Goal: Task Accomplishment & Management: Manage account settings

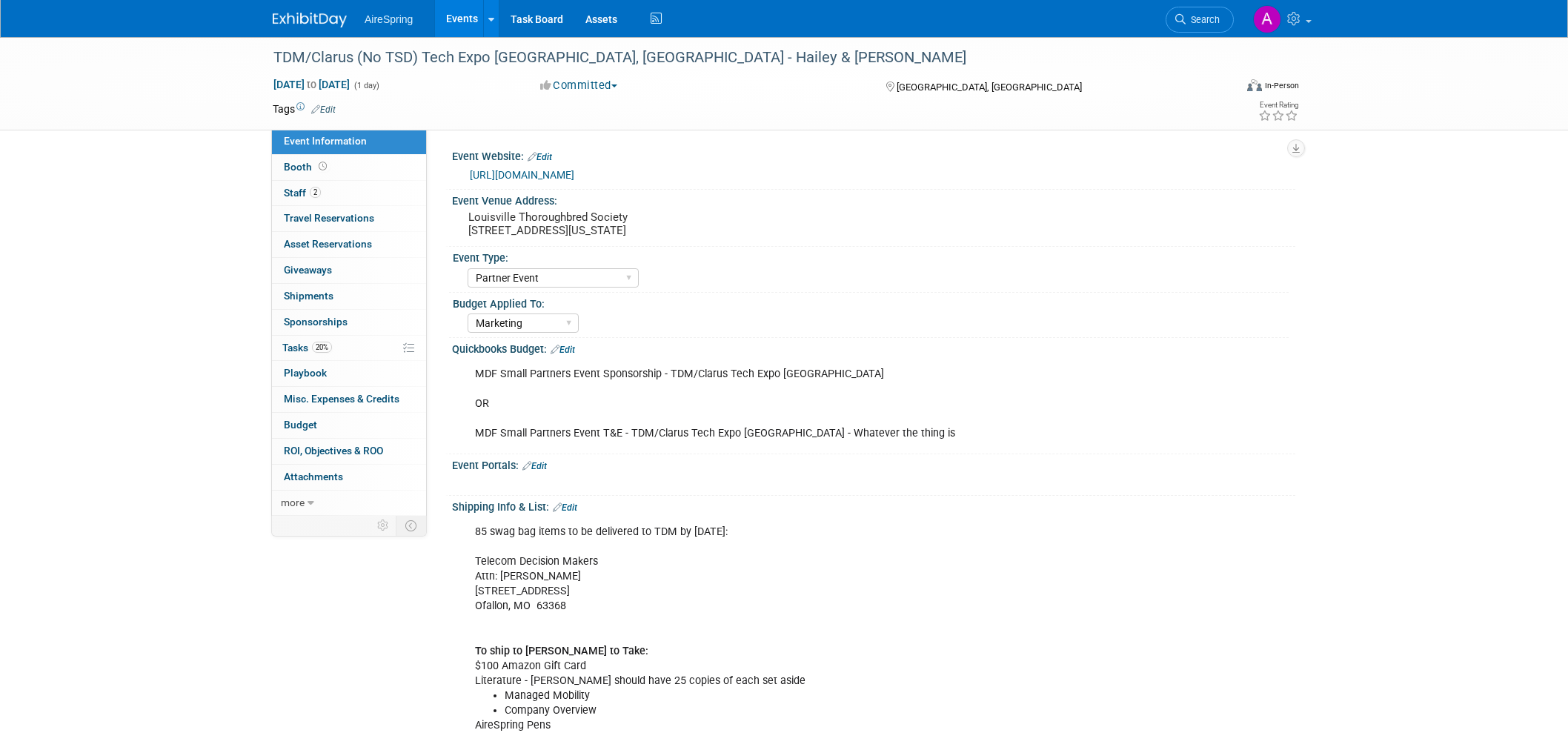
select select "Partner Event"
select select "Marketing"
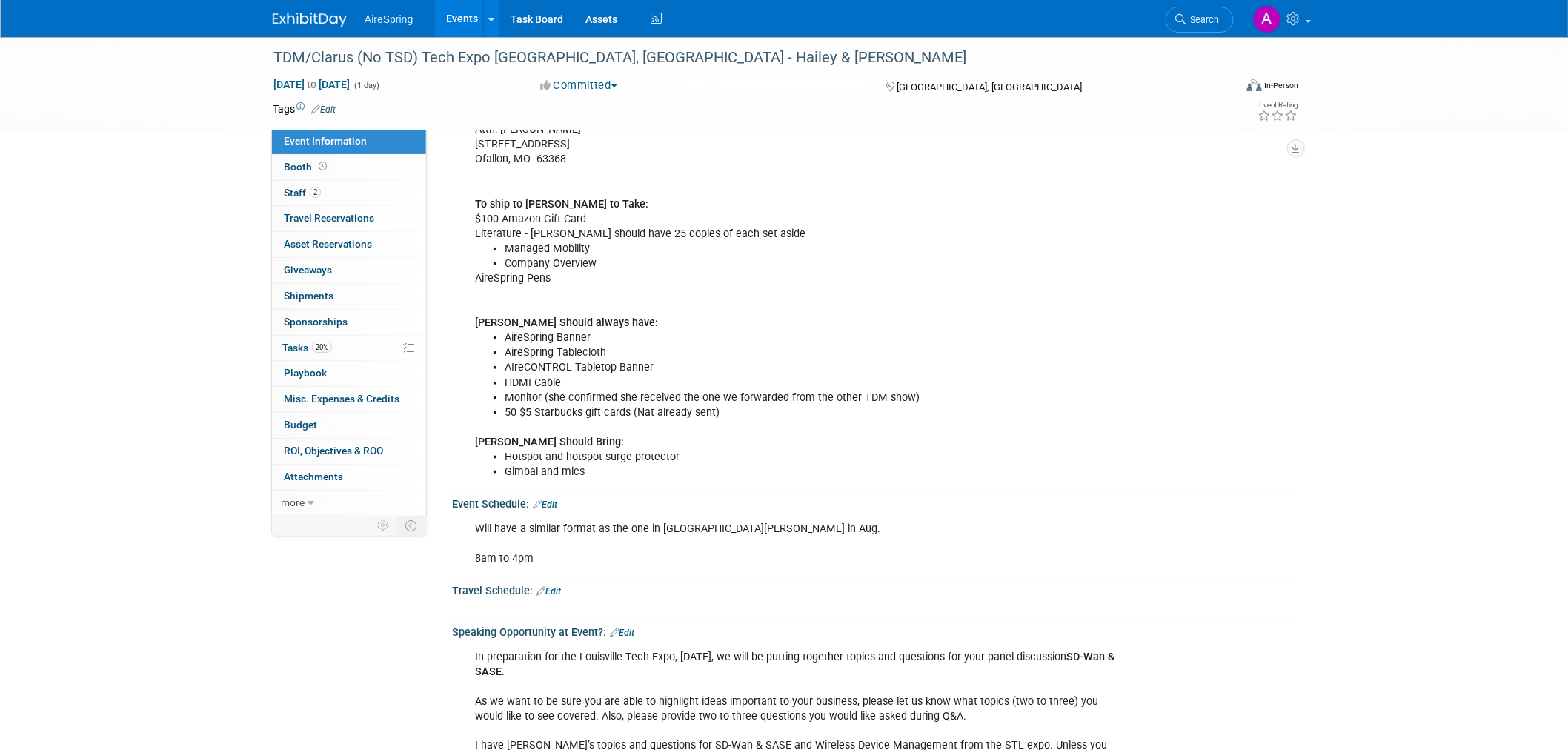
scroll to position [493, 0]
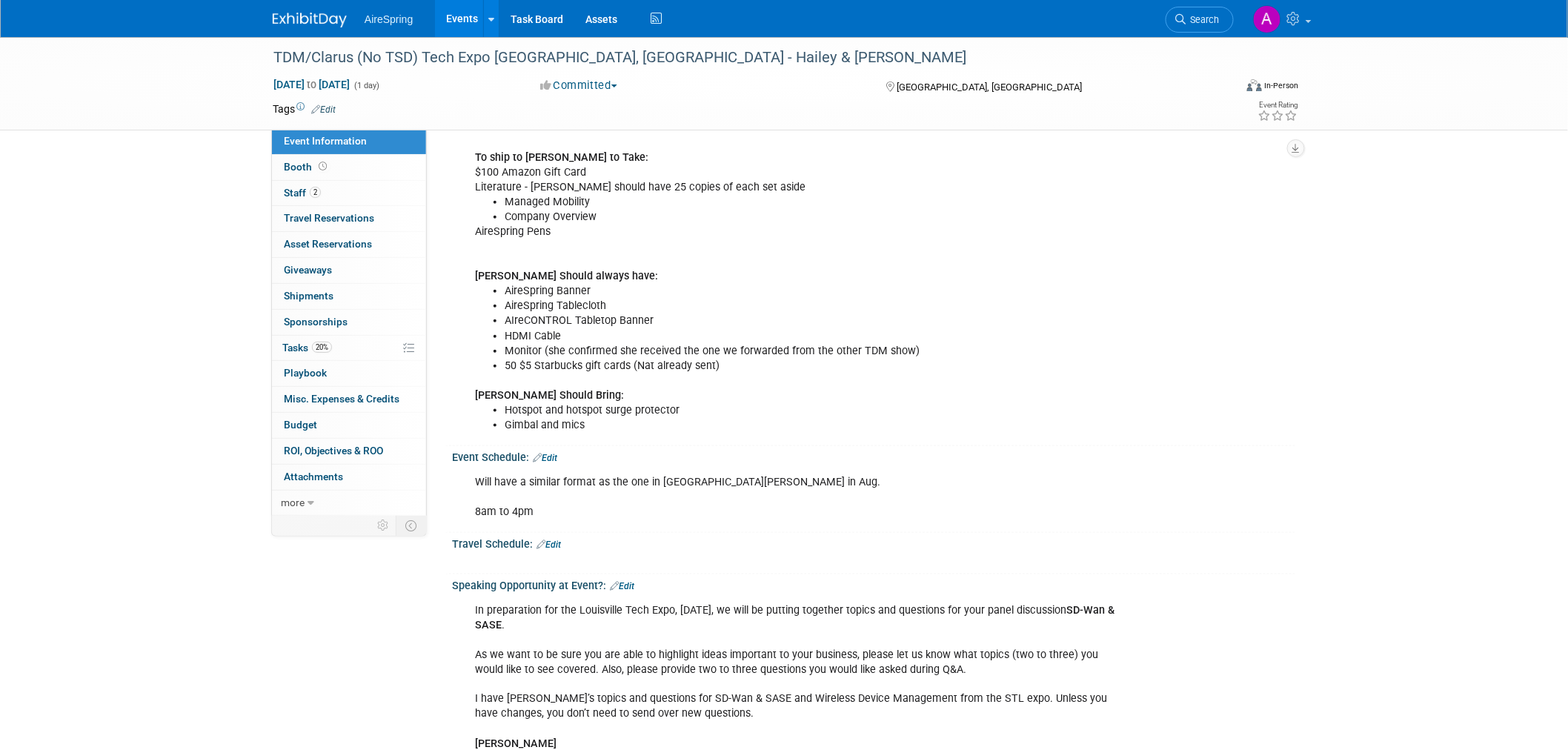
click at [1314, 442] on div "TDM/Clarus (No TSD) Tech Expo Louisville, KY - Hailey & O'Leary Oct 7, 2025 to …" at bounding box center [784, 430] width 1568 height 1773
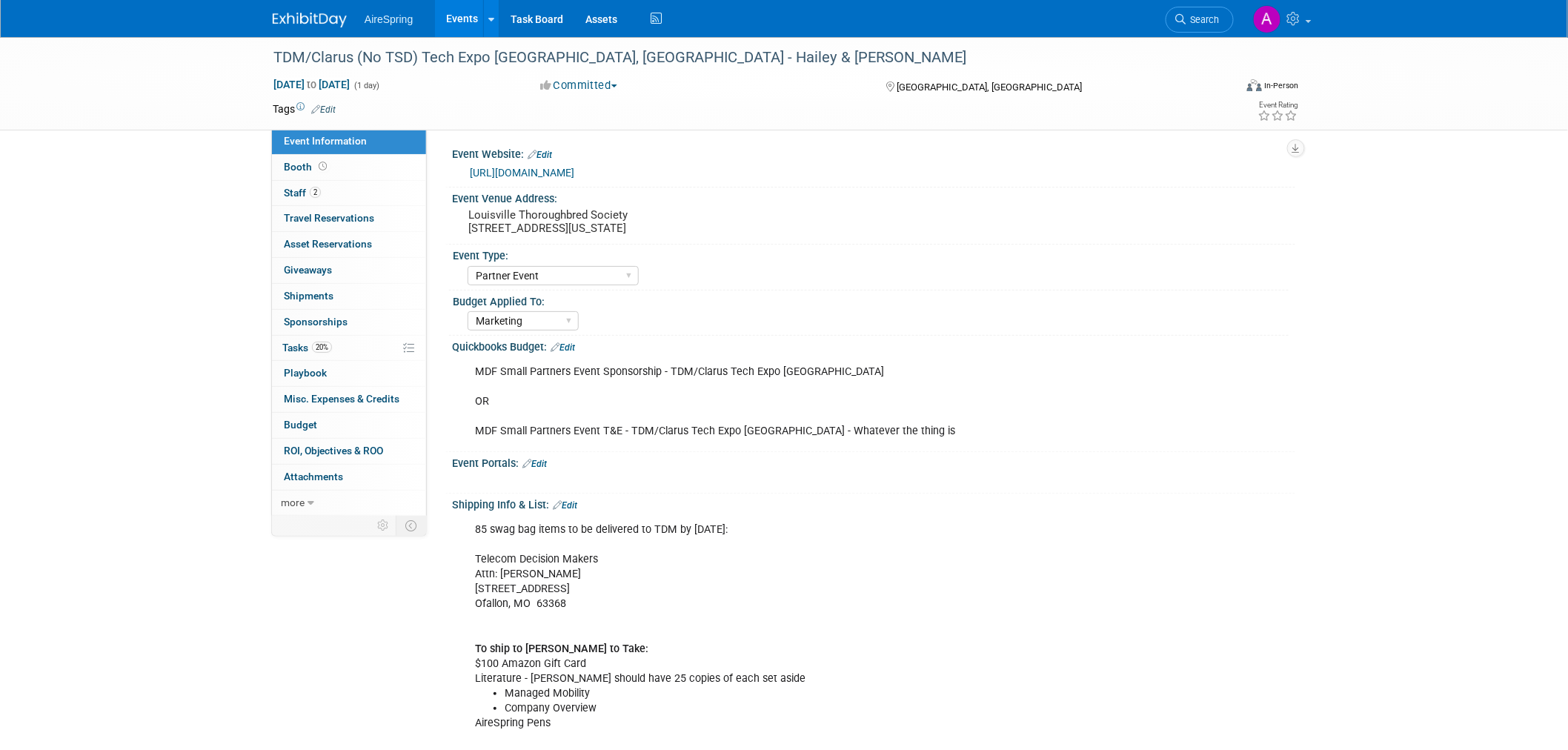
scroll to position [0, 0]
click at [521, 220] on pre "Louisville Thoroughbred Society 209 E Main St., Louisville, Kentucky 40202" at bounding box center [628, 224] width 319 height 27
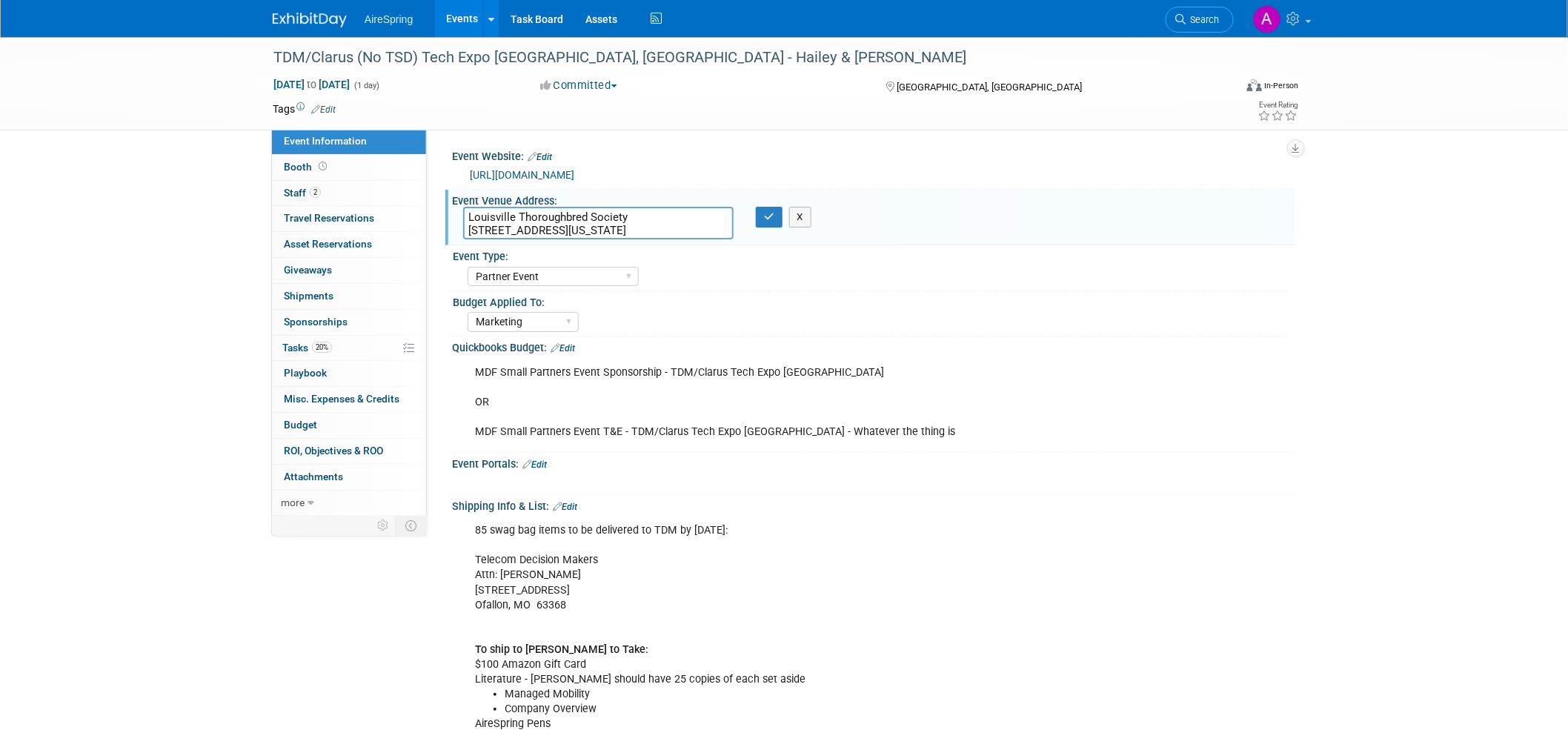
drag, startPoint x: 680, startPoint y: 229, endPoint x: 467, endPoint y: 213, distance: 213.6
click at [467, 213] on textarea "Louisville Thoroughbred Society 209 E Main St., Louisville, Kentucky 40202" at bounding box center [598, 222] width 270 height 33
click at [633, 223] on textarea "Louisville Thoroughbred Society 209 E Main St., Louisville, Kentucky 40202" at bounding box center [598, 222] width 270 height 33
drag, startPoint x: 693, startPoint y: 225, endPoint x: 451, endPoint y: 200, distance: 243.3
click at [451, 200] on div "Event Venue Address: Louisville Thoroughbred Society 209 E Main St., Louisville…" at bounding box center [870, 218] width 850 height 57
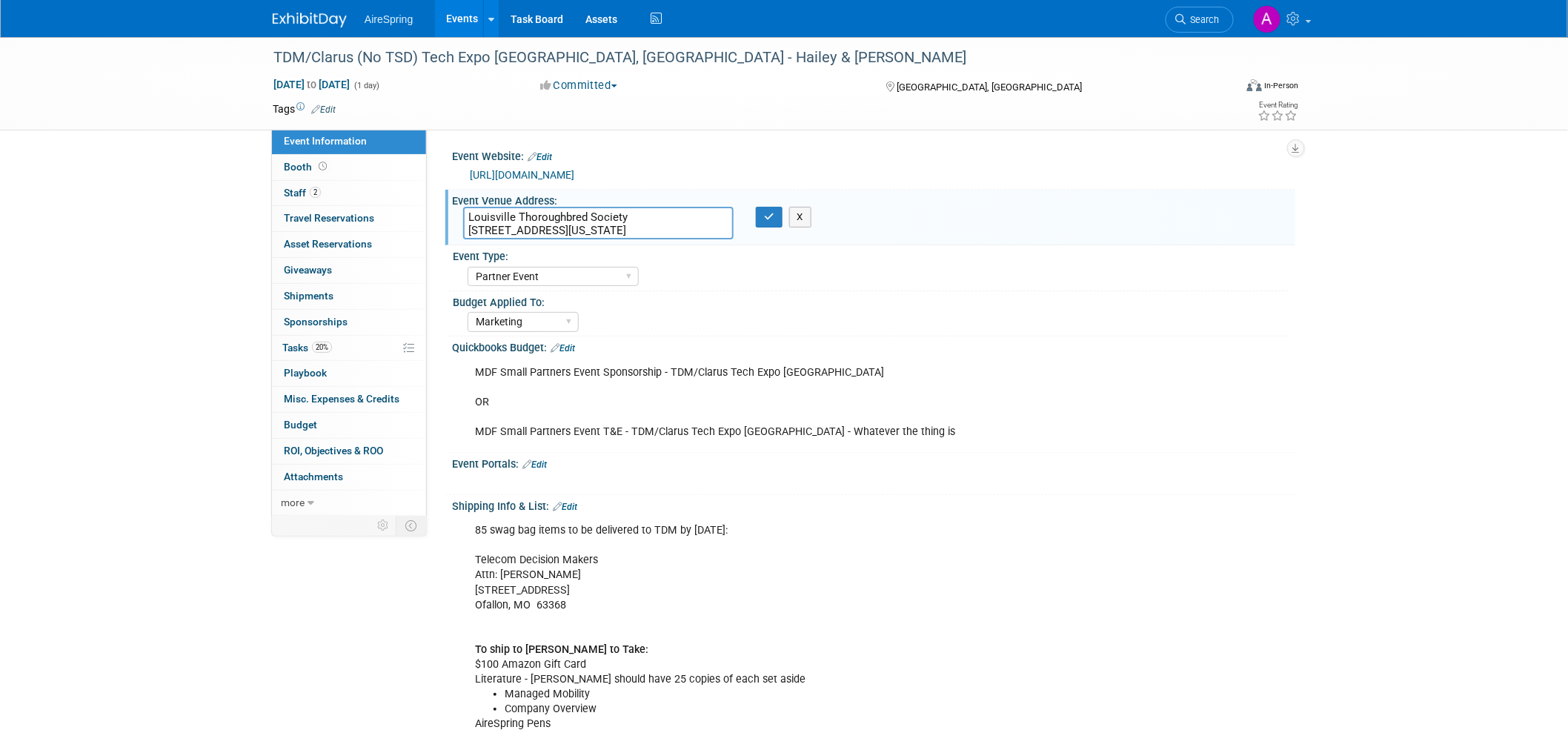
click at [1119, 297] on div "Budget Applied To:" at bounding box center [871, 300] width 836 height 19
click at [1027, 289] on div "Event Type: AireSpring Event AireSpring Internal Partner Event Training Tradesh…" at bounding box center [869, 267] width 840 height 45
click at [805, 218] on button "X" at bounding box center [801, 216] width 23 height 20
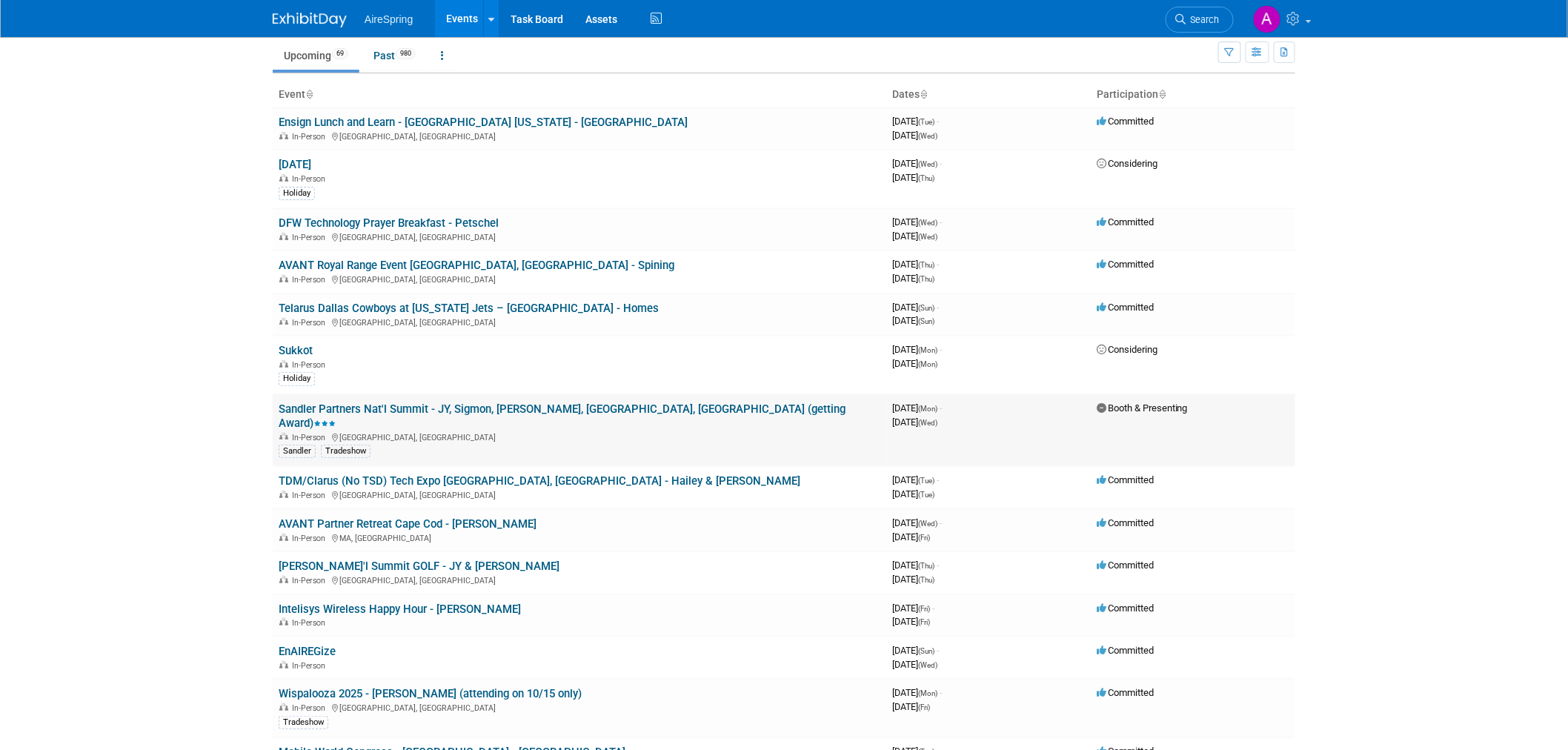
scroll to position [82, 0]
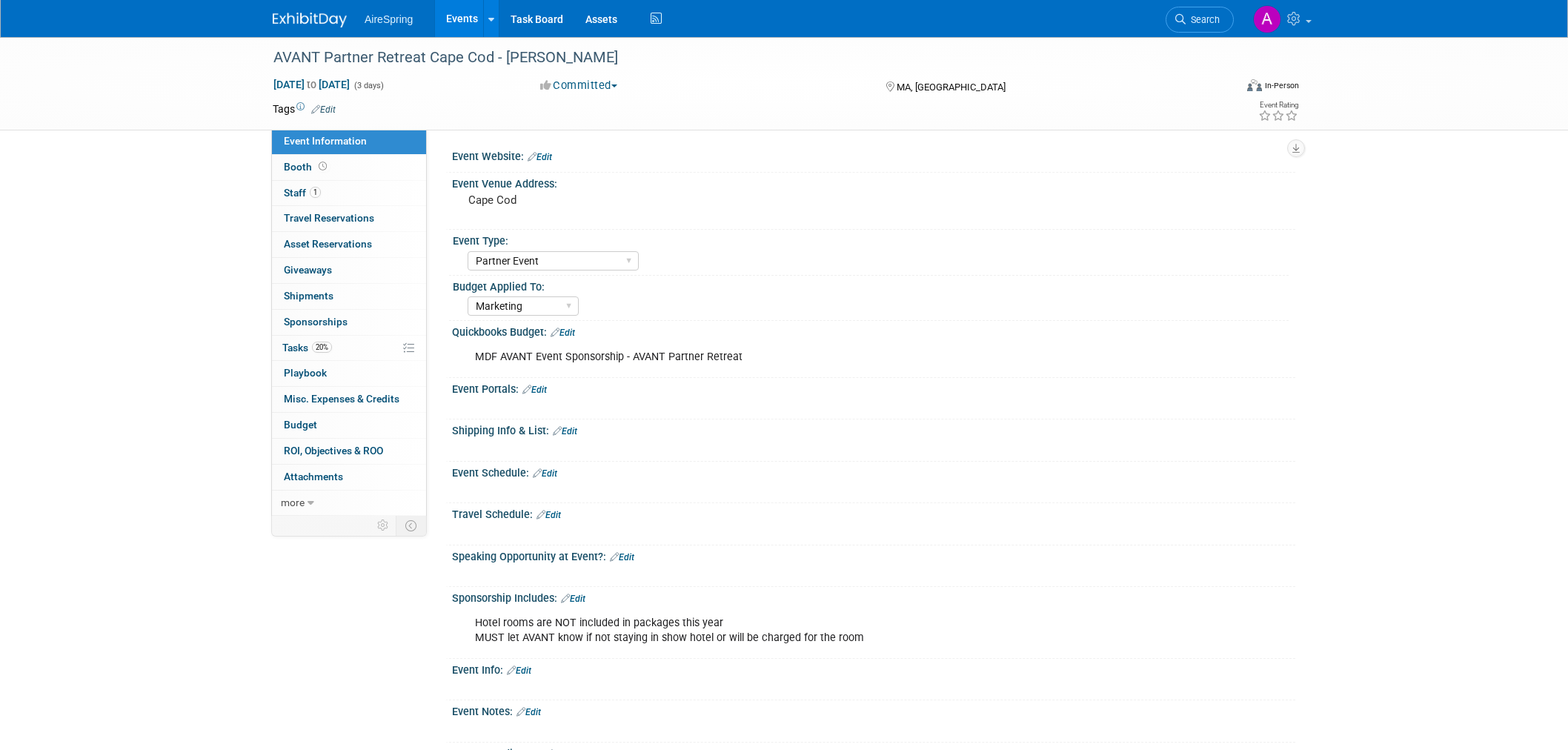
select select "Partner Event"
select select "Marketing"
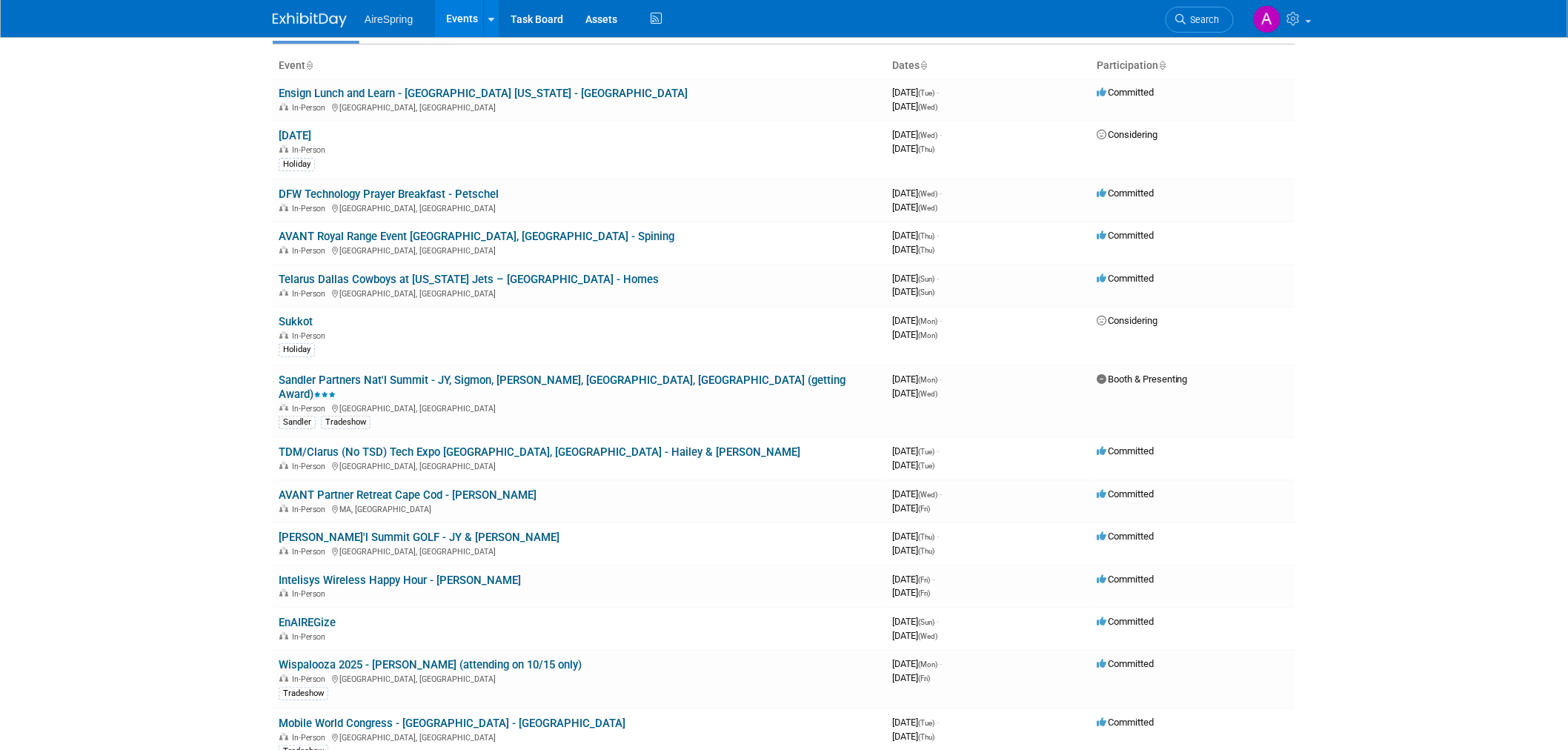
drag, startPoint x: 1401, startPoint y: 316, endPoint x: 1368, endPoint y: 344, distance: 43.3
click at [1401, 316] on body "AireSpring Events Add Event Bulk Upload Events Shareable Event Boards Recently …" at bounding box center [784, 292] width 1568 height 750
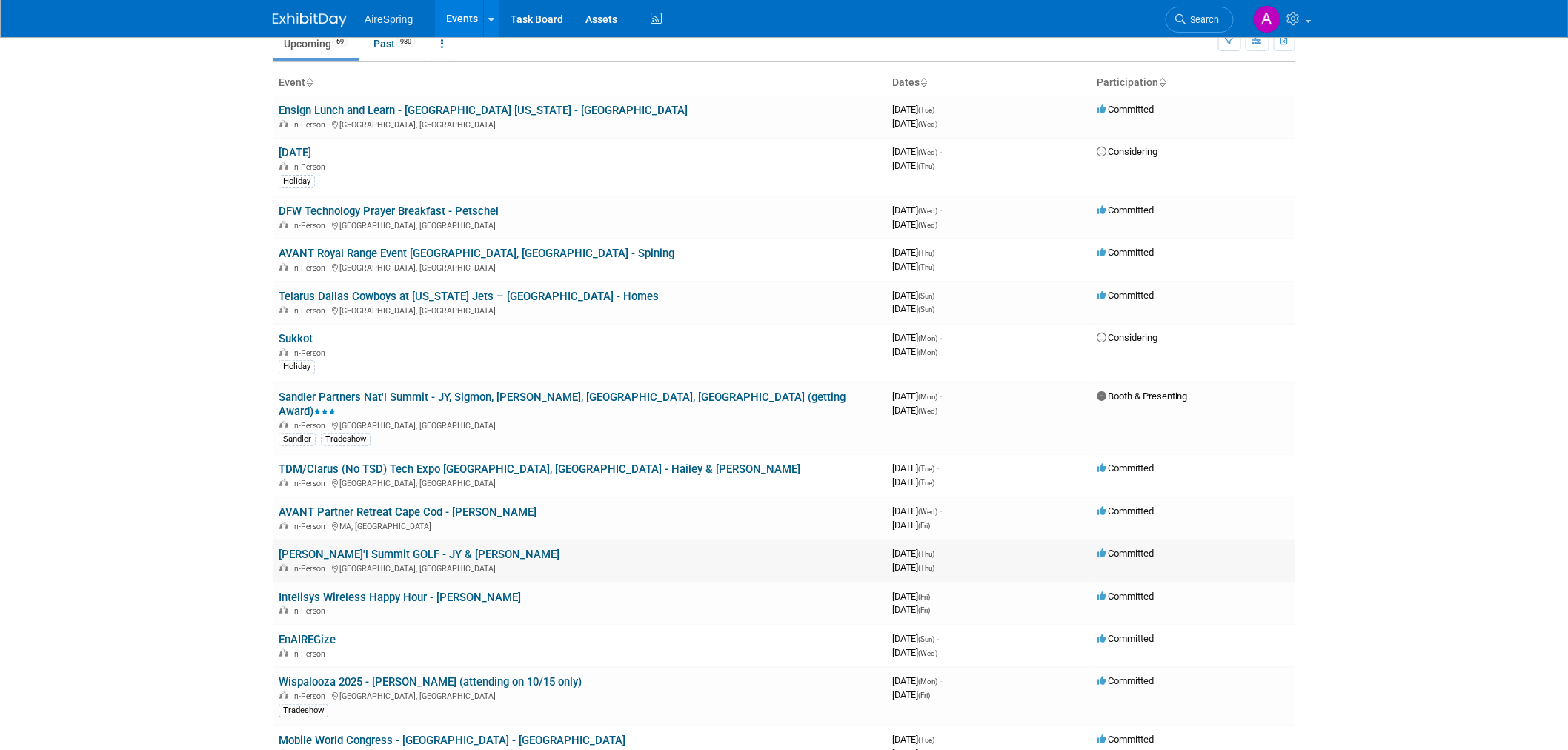
scroll to position [165, 0]
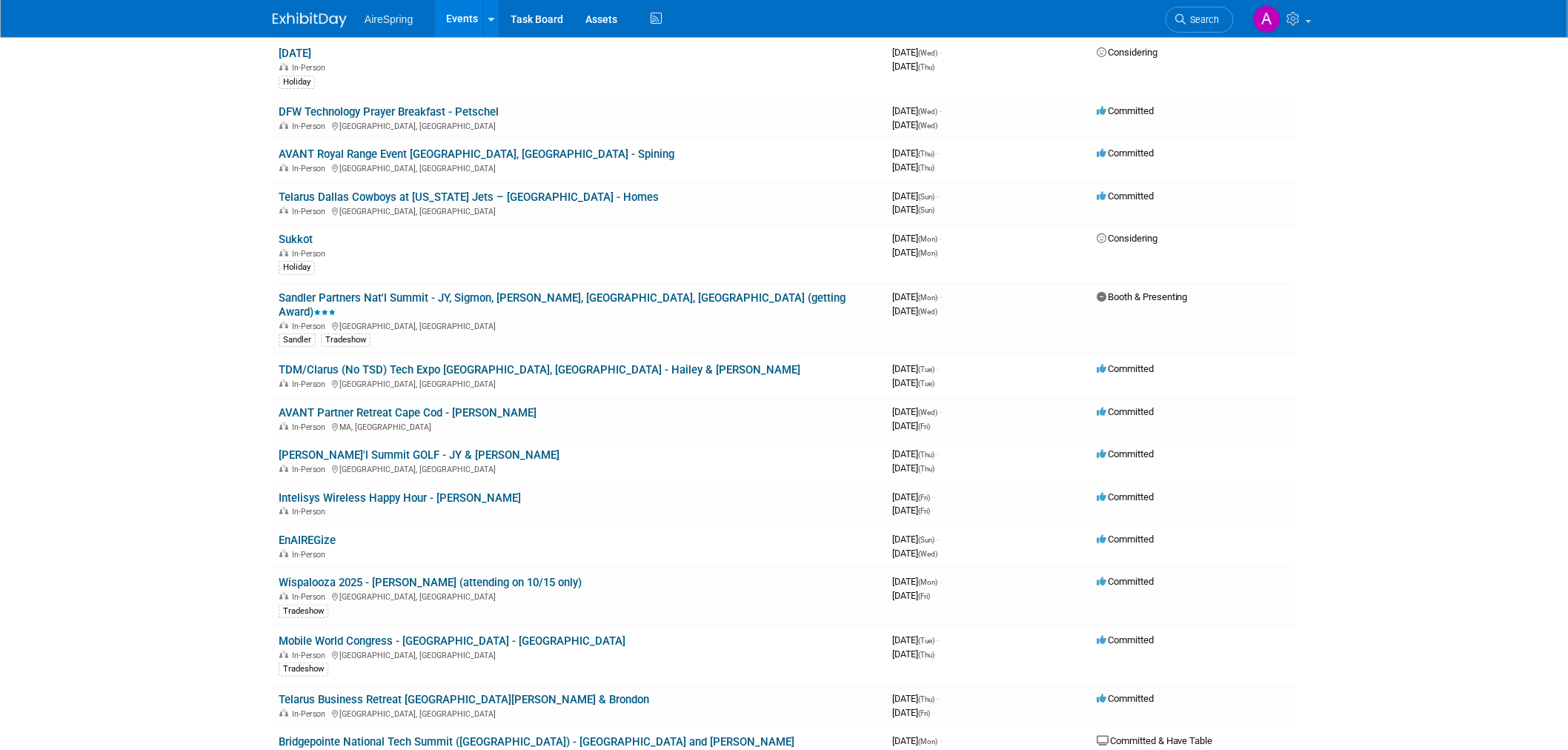
click at [167, 312] on body "AireSpring Events Add Event Bulk Upload Events Shareable Event Boards Recently …" at bounding box center [784, 210] width 1568 height 750
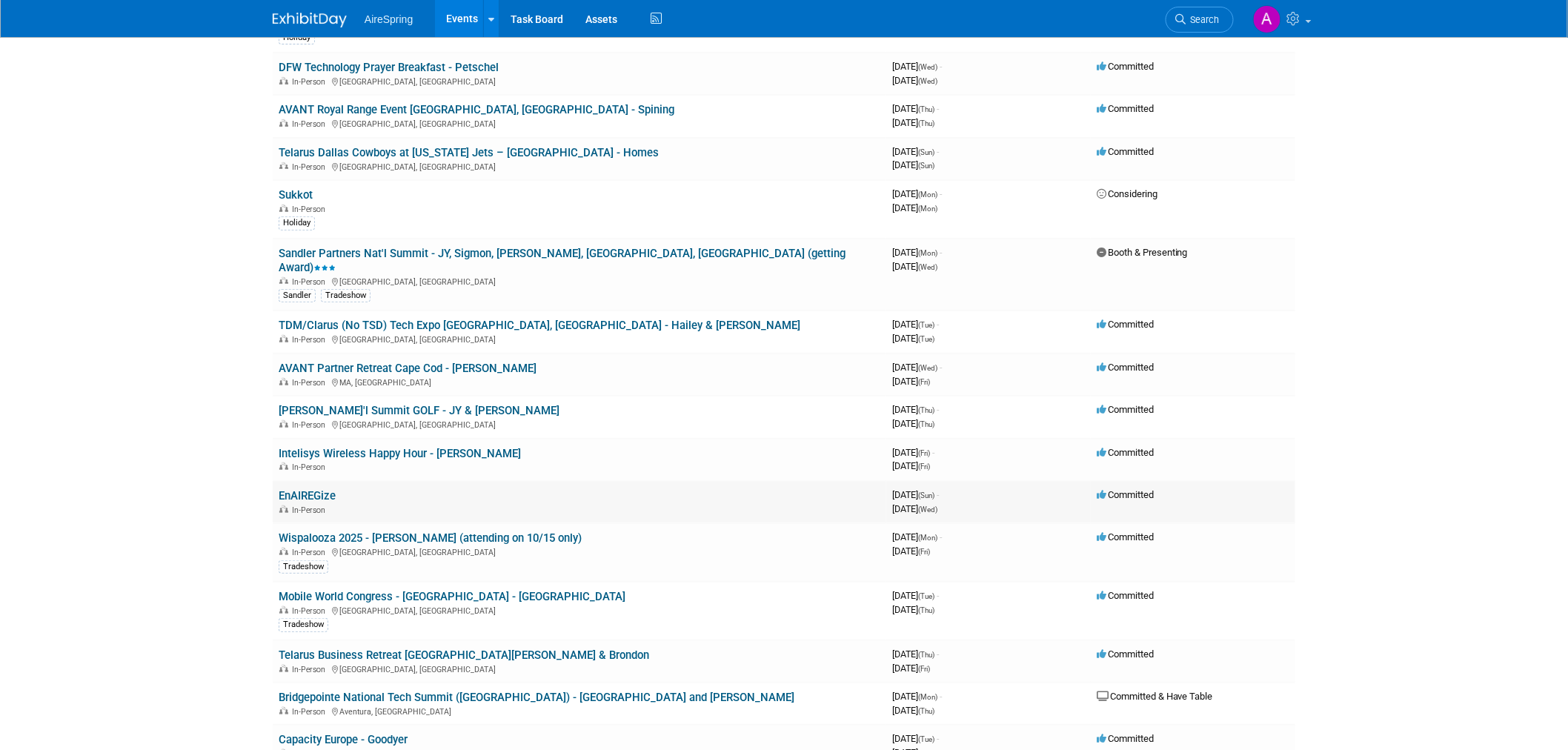
scroll to position [247, 0]
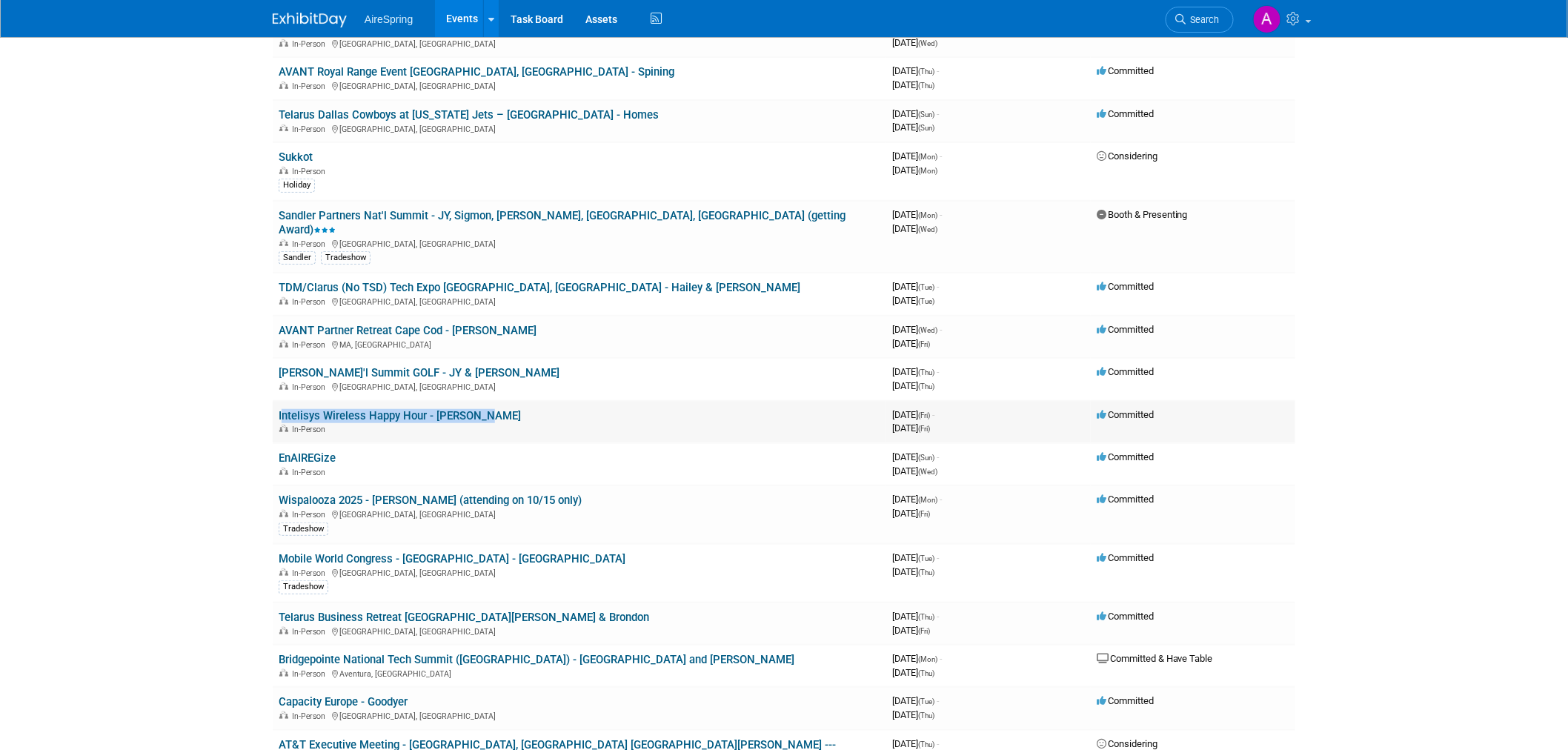
drag, startPoint x: 275, startPoint y: 397, endPoint x: 498, endPoint y: 397, distance: 223.0
click at [498, 401] on td "Intelisys Wireless Happy Hour - Castillo In-Person" at bounding box center [579, 422] width 614 height 43
copy link "Intelisys Wireless Happy Hour - [PERSON_NAME]"
click at [157, 344] on body "AireSpring Events Add Event Bulk Upload Events Shareable Event Boards Recently …" at bounding box center [784, 128] width 1568 height 750
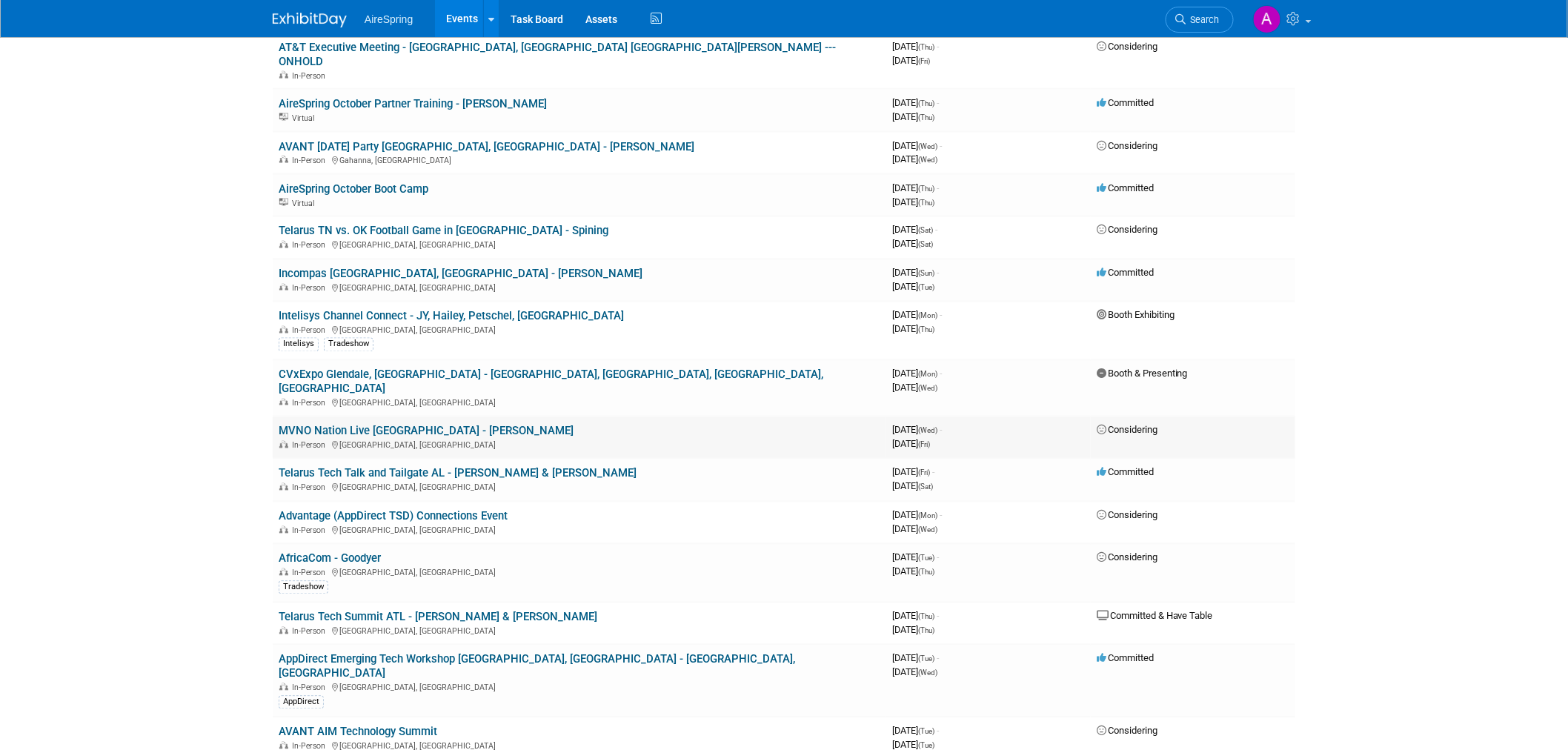
scroll to position [905, 0]
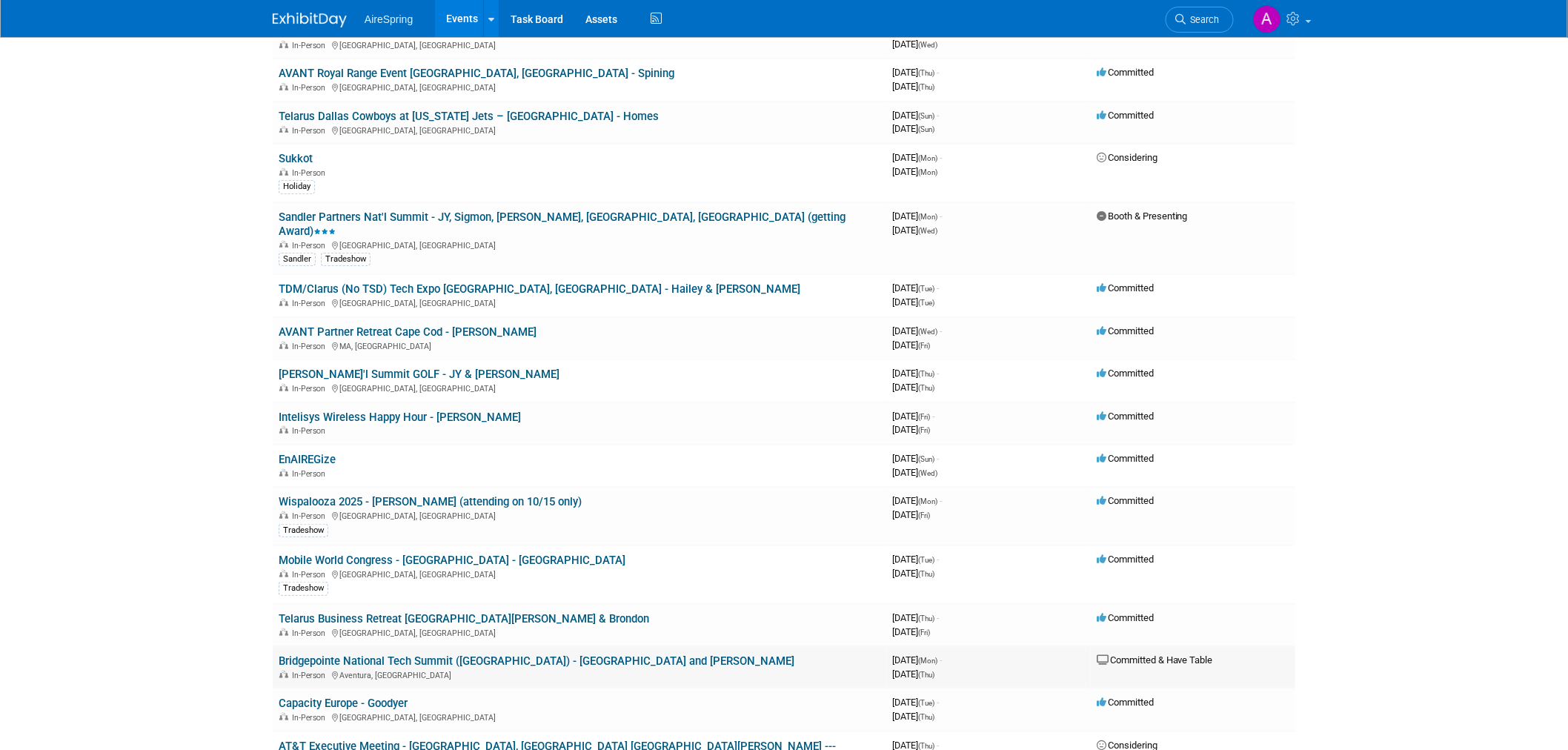
scroll to position [165, 0]
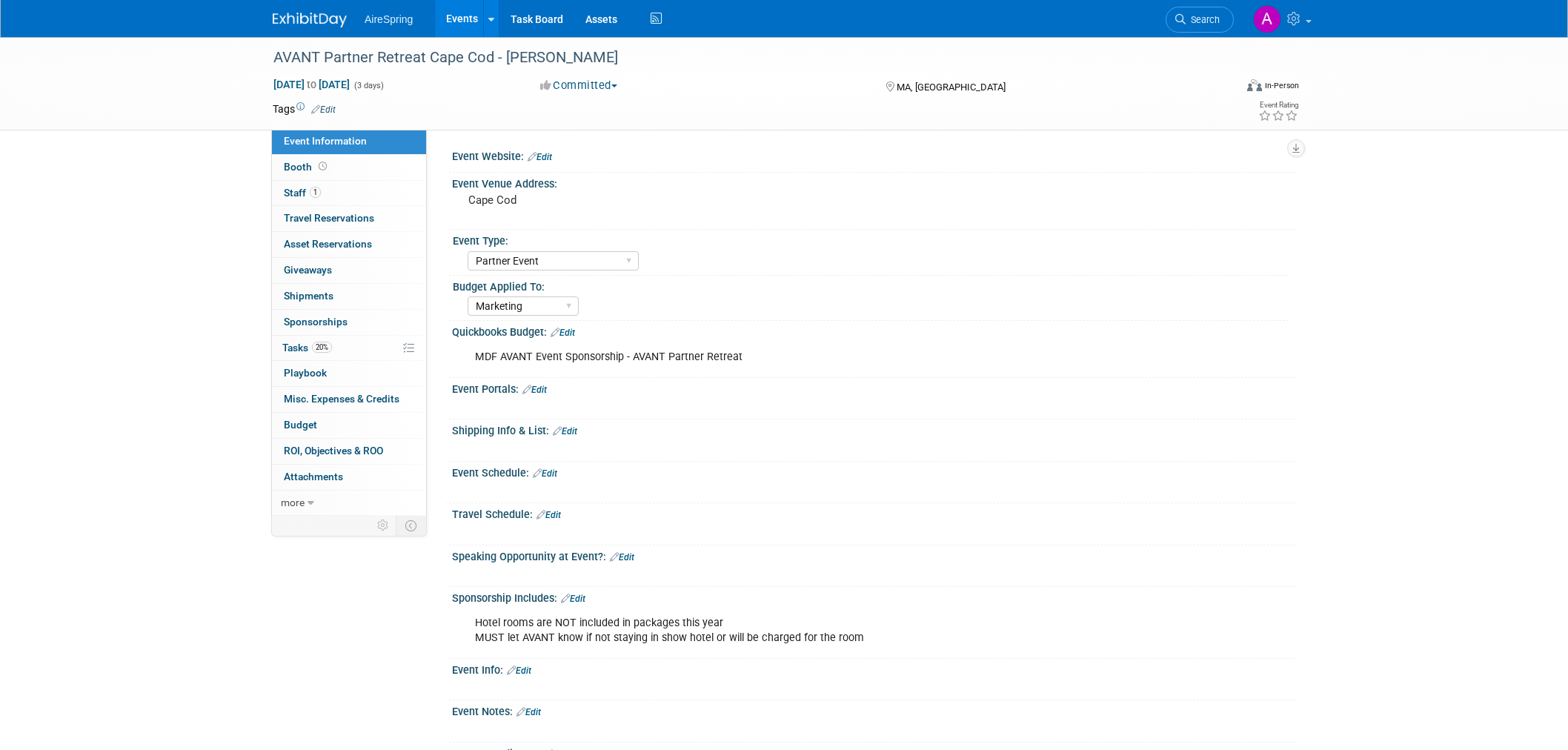
select select "Partner Event"
select select "Marketing"
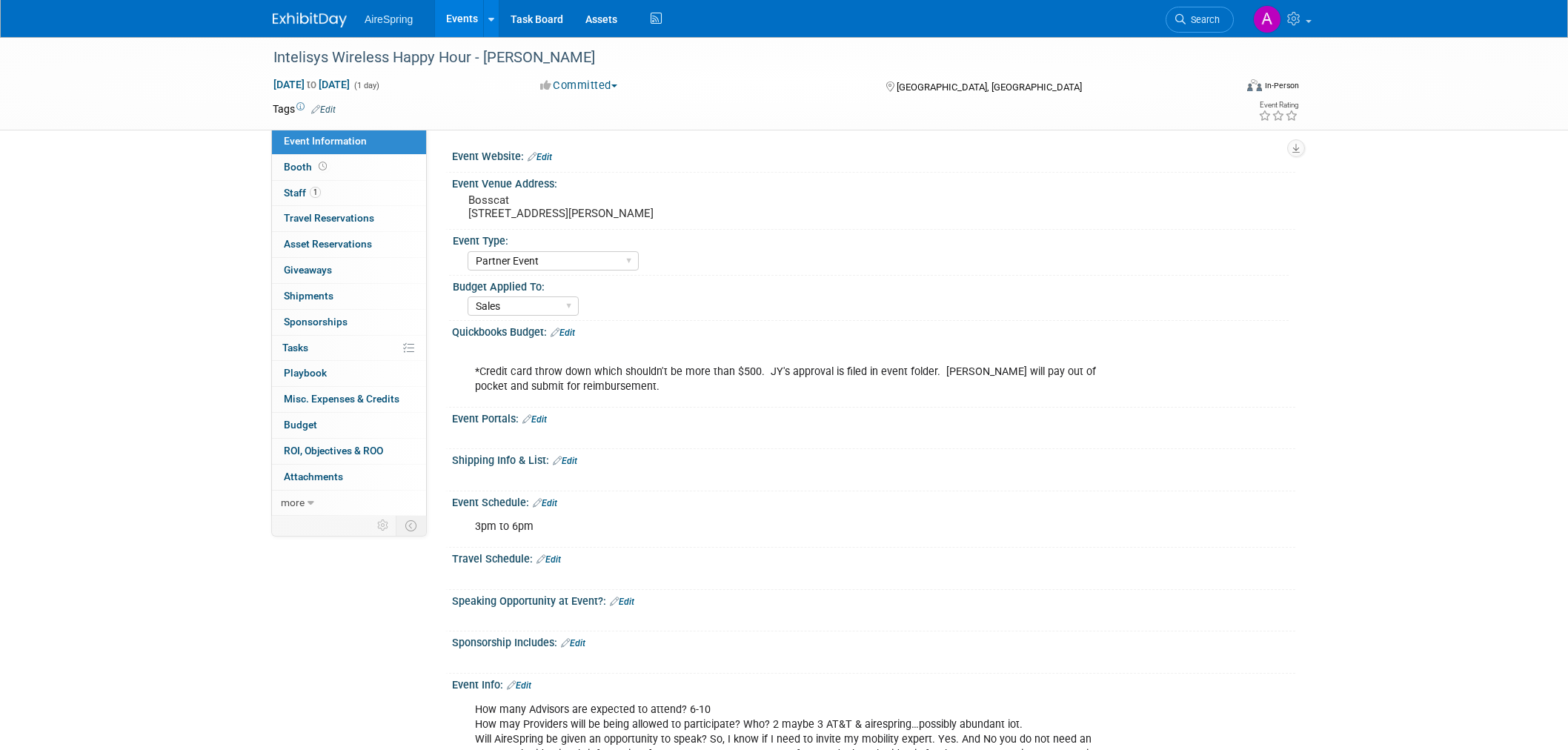
select select "Partner Event"
select select "Sales"
click at [618, 212] on pre "Bosscat [STREET_ADDRESS][PERSON_NAME]" at bounding box center [628, 206] width 319 height 27
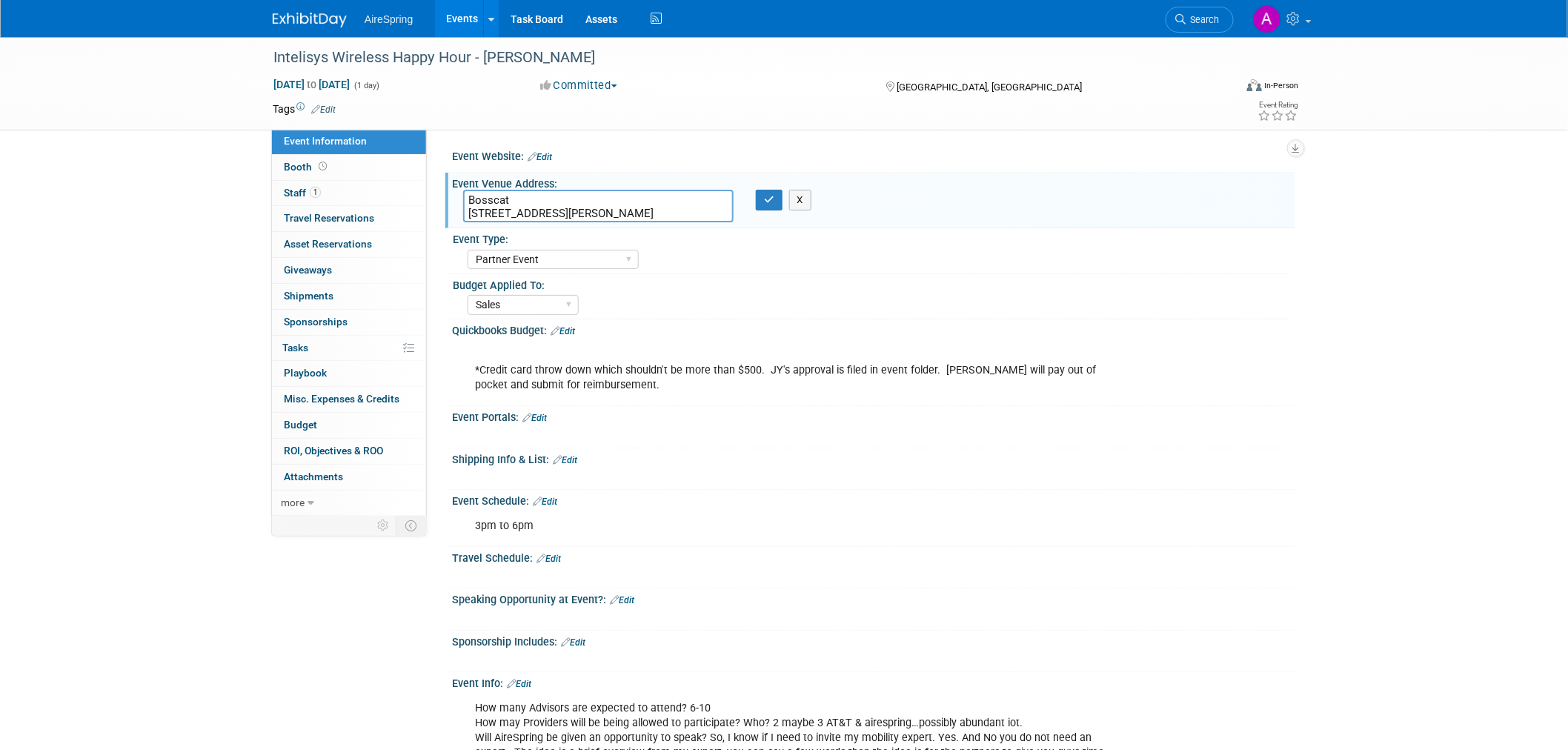
drag, startPoint x: 684, startPoint y: 211, endPoint x: 448, endPoint y: 197, distance: 236.4
click at [448, 197] on div "Event Venue Address: Bosscat [STREET_ADDRESS][PERSON_NAME] Bosscat [STREET_ADDR…" at bounding box center [870, 201] width 850 height 57
click at [857, 437] on div at bounding box center [798, 435] width 668 height 15
click at [803, 204] on button "X" at bounding box center [801, 199] width 23 height 20
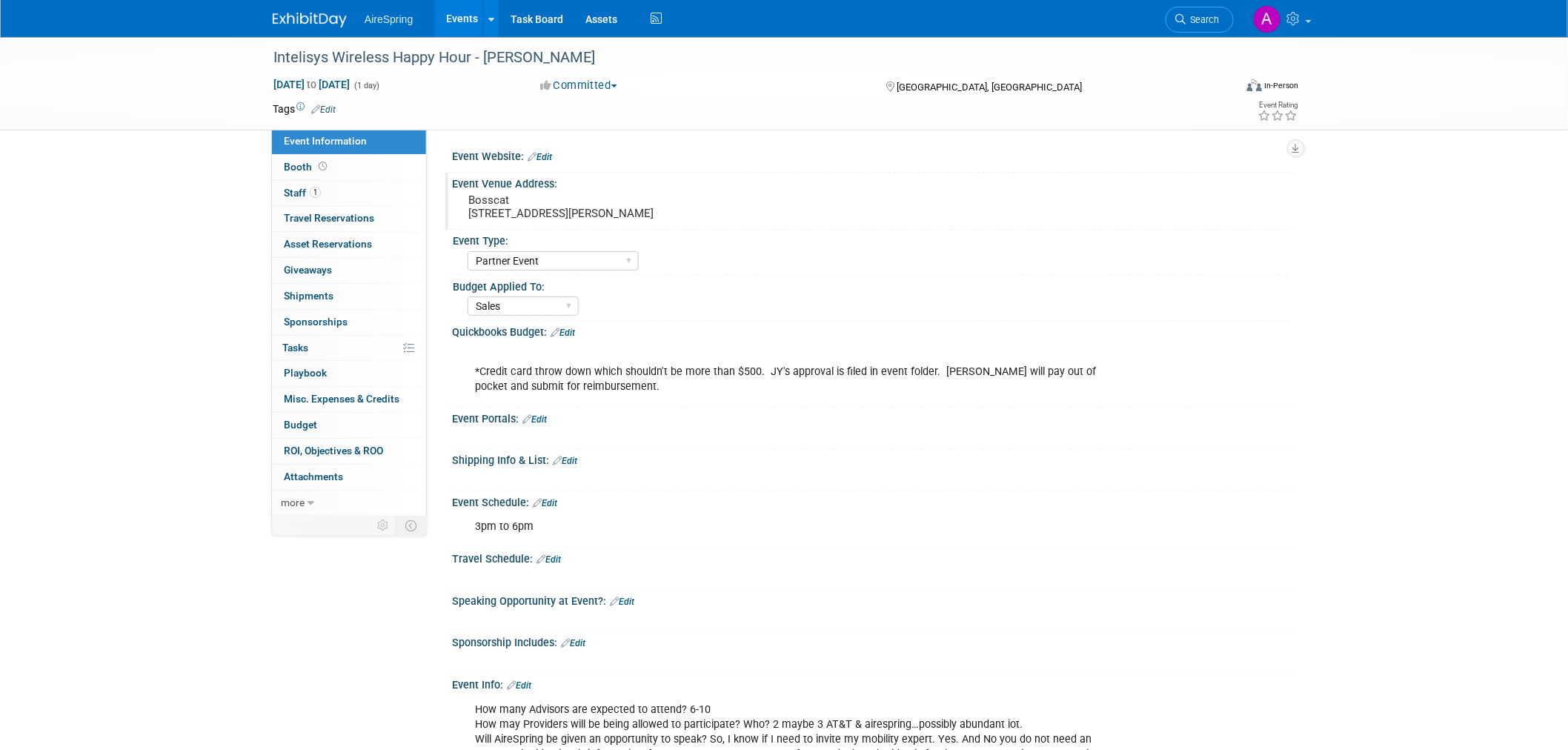
click at [1076, 396] on div "*Credit card throw down which shouldn't be more than $500. JY's approval is fil…" at bounding box center [798, 371] width 668 height 59
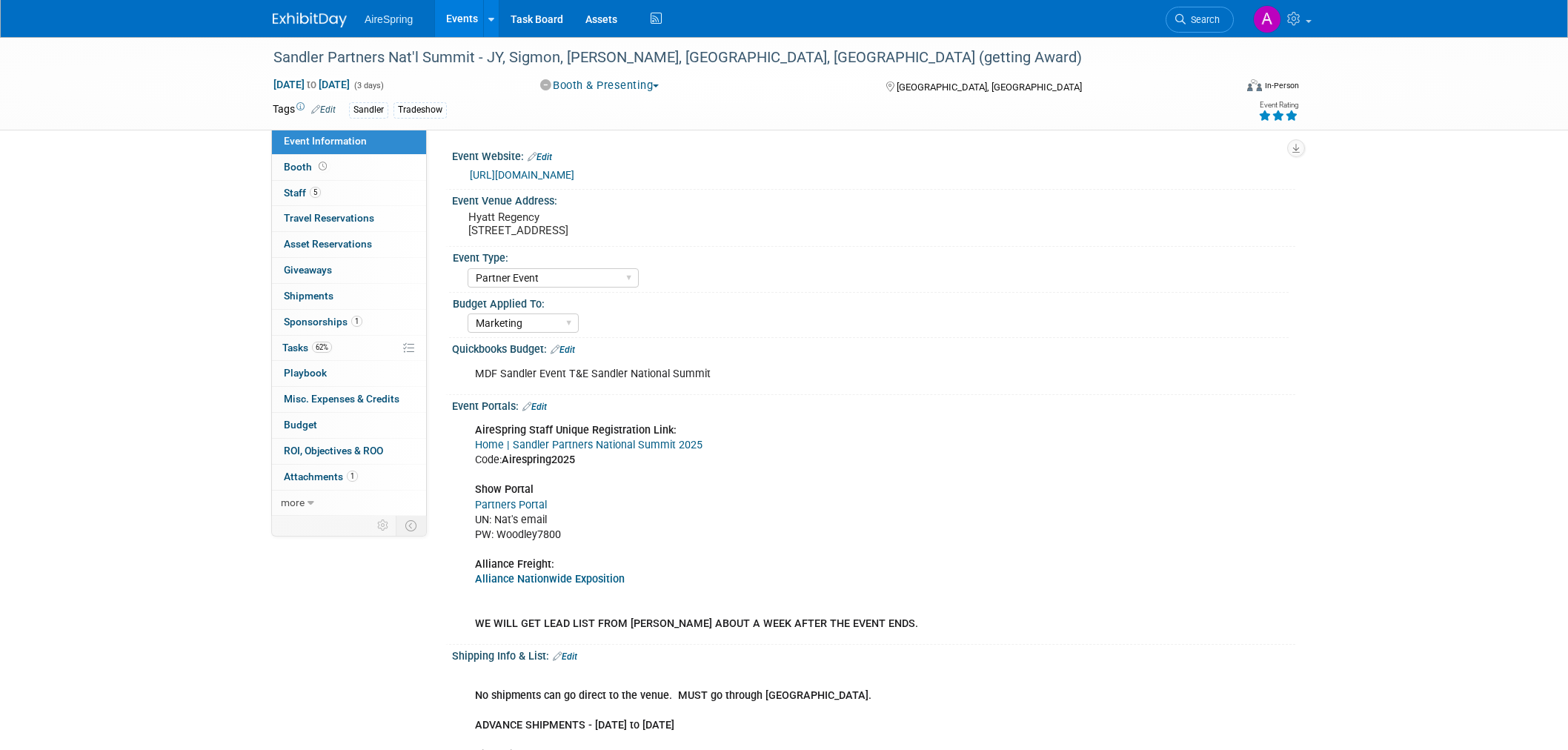
select select "Partner Event"
select select "Marketing"
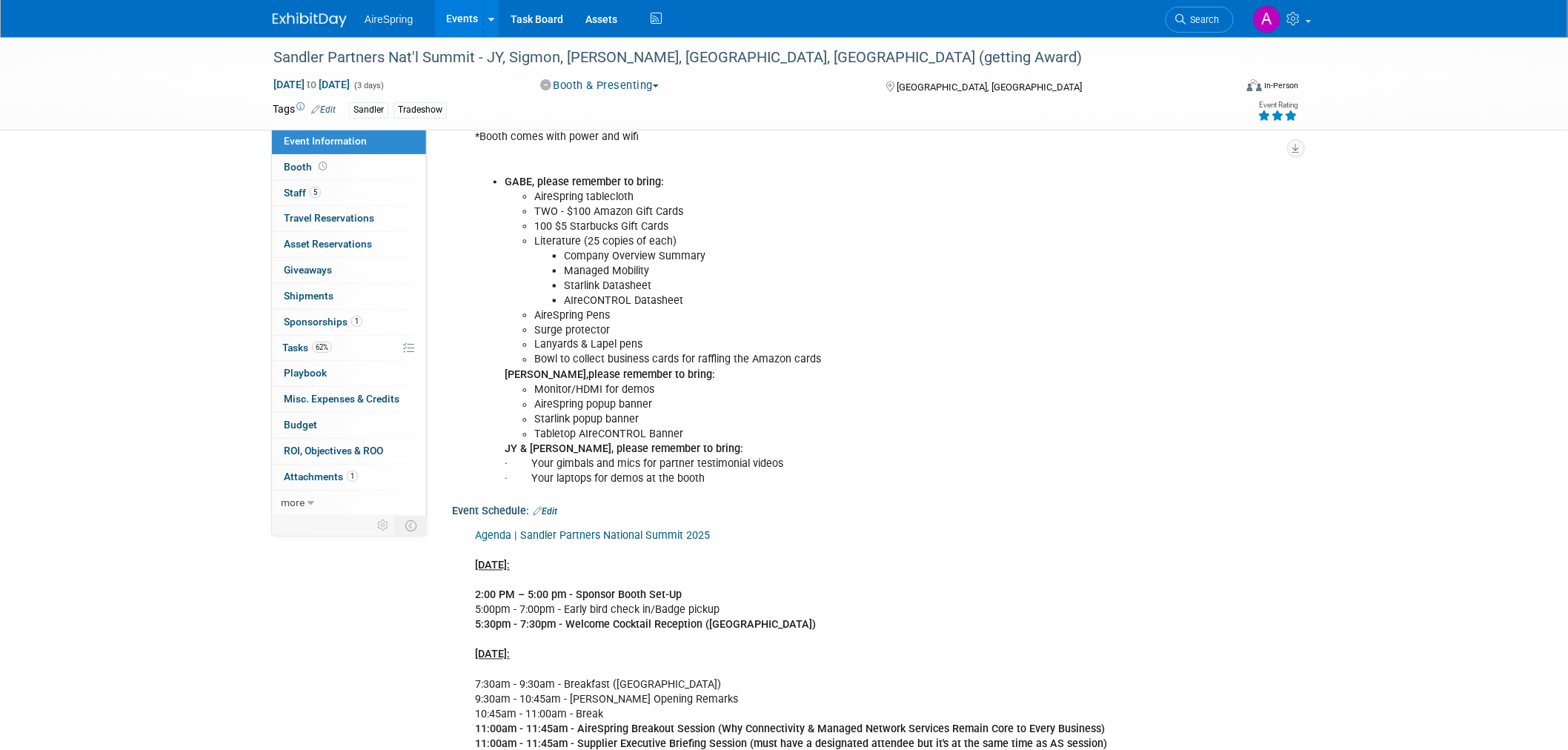
scroll to position [905, 0]
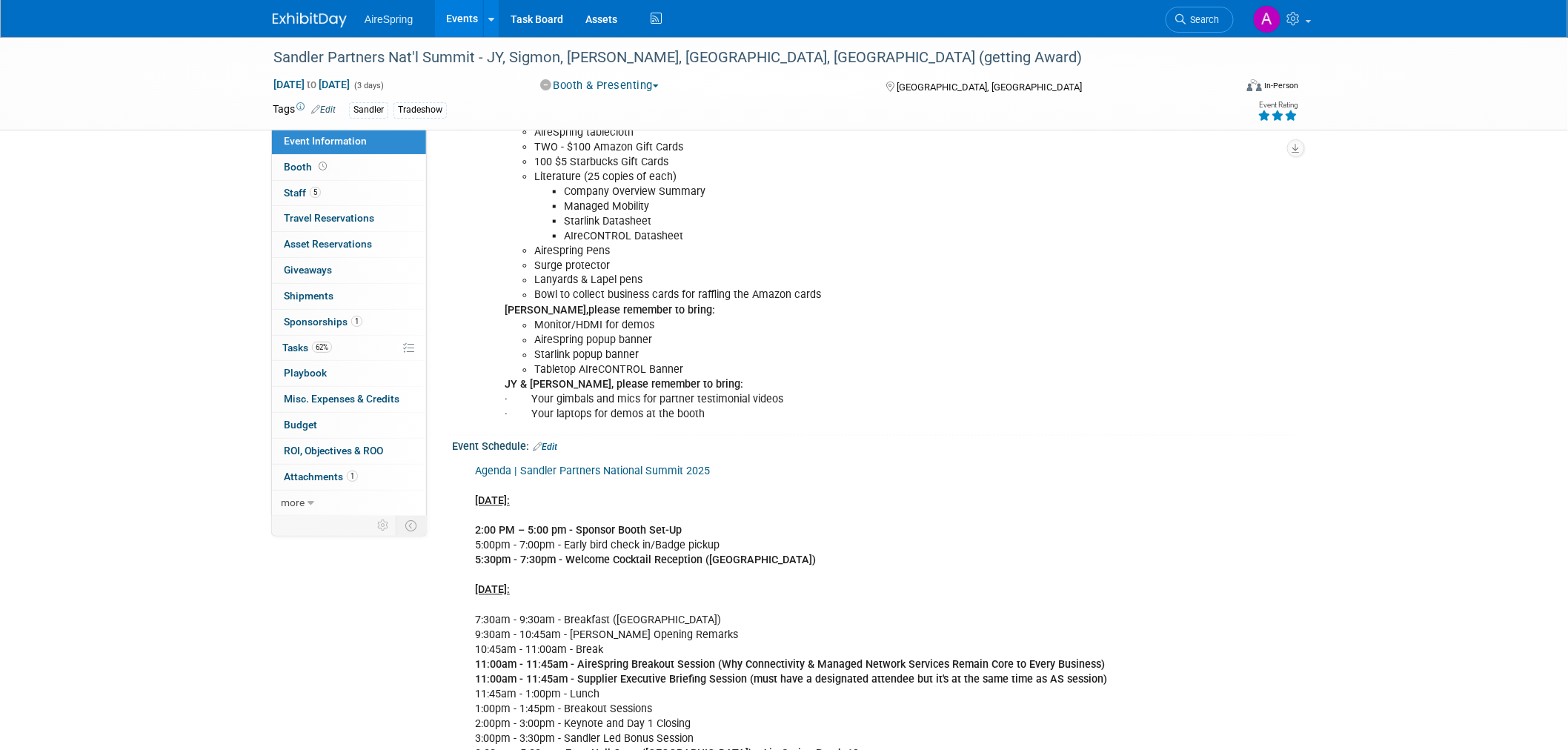
click at [694, 350] on li "Starlink popup banner" at bounding box center [828, 355] width 589 height 15
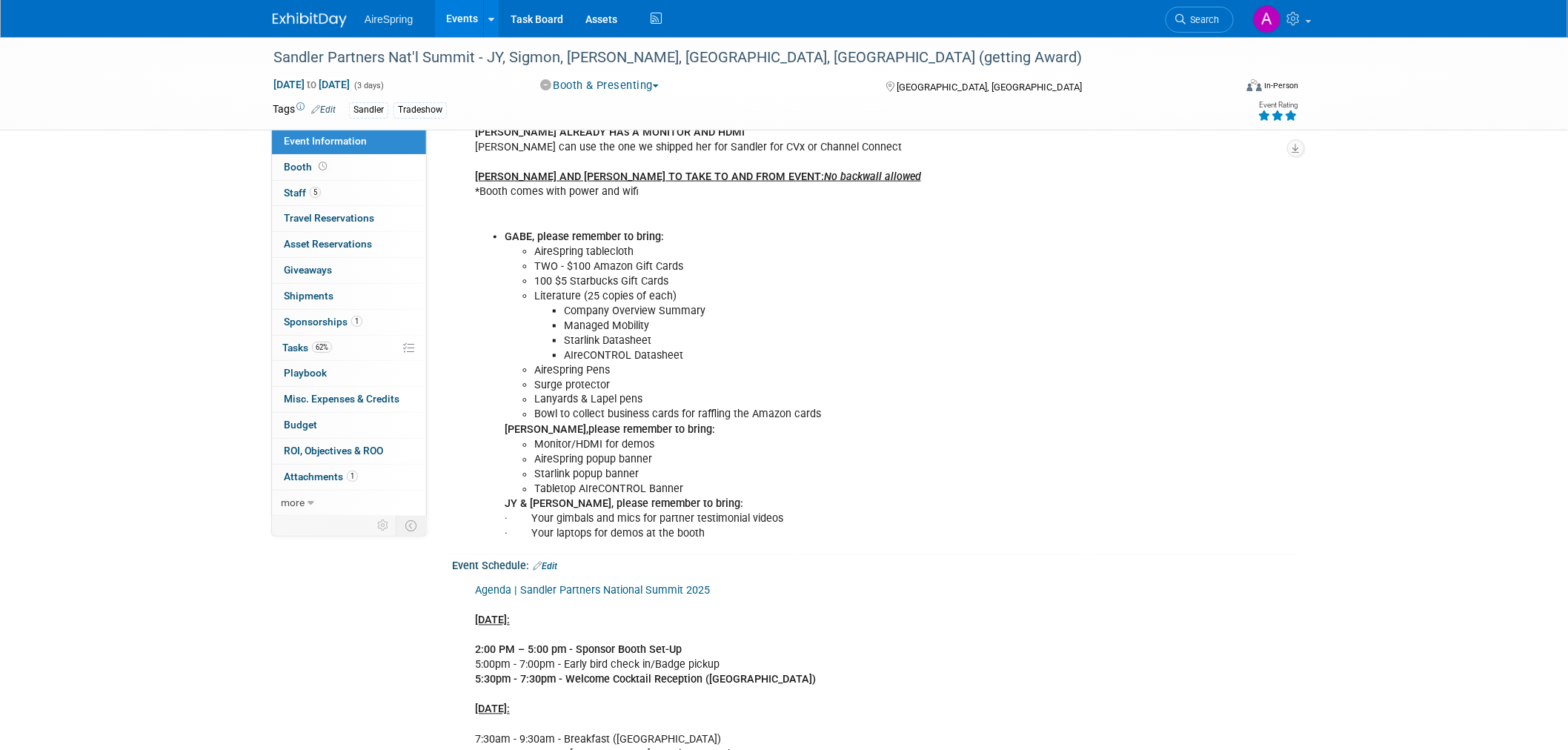
scroll to position [658, 0]
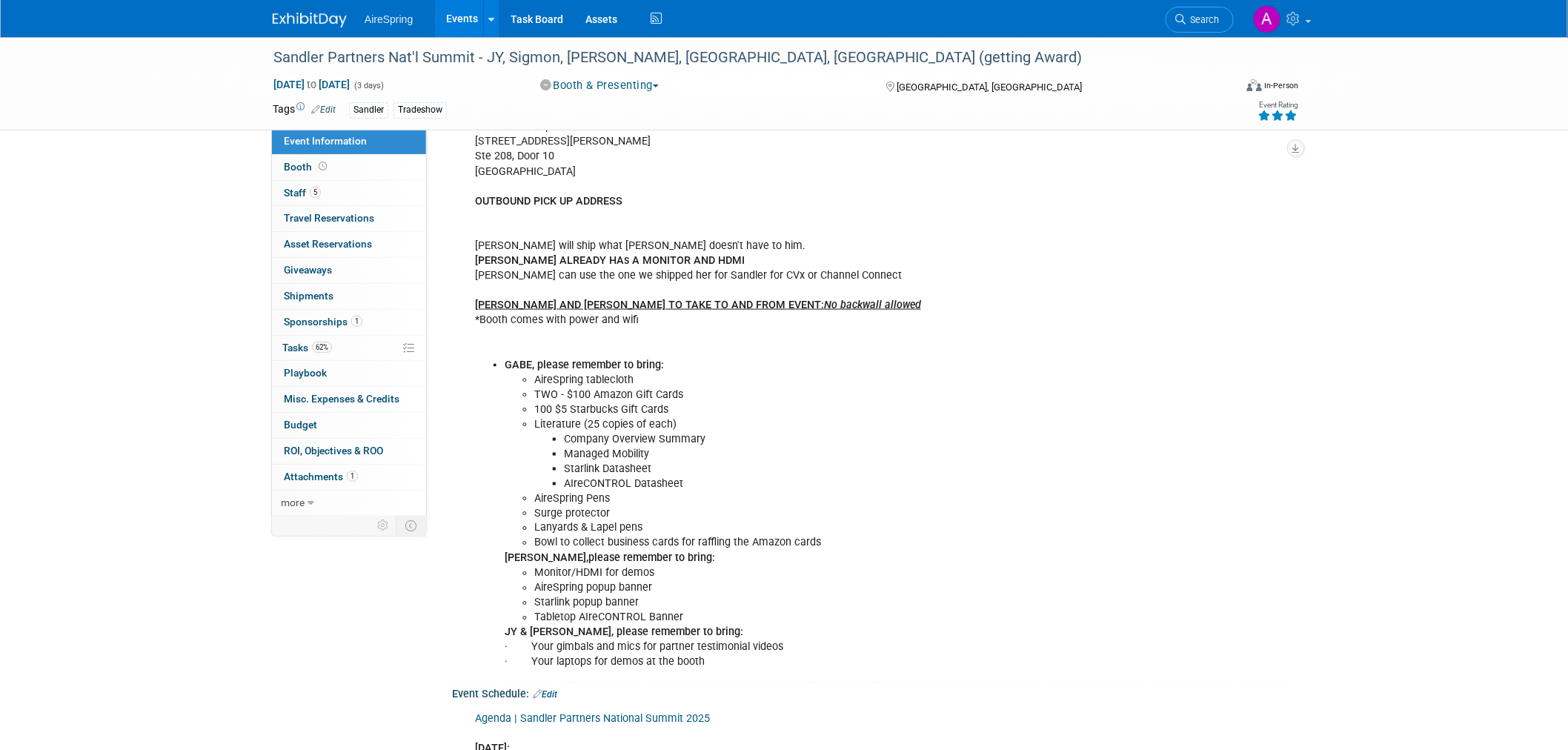
click at [633, 419] on li "Literature (25 copies of each)" at bounding box center [828, 424] width 589 height 15
drag, startPoint x: 528, startPoint y: 401, endPoint x: 646, endPoint y: 474, distance: 138.8
click at [646, 474] on ul "AireSpring tablecloth TWO - $100 Amazon Gift Cards 100 $5 Starbucks Gift Cards …" at bounding box center [814, 462] width 618 height 179
click at [650, 559] on b "please remember to bring:" at bounding box center [651, 558] width 127 height 12
click at [649, 419] on li "Literature (25 copies of each)" at bounding box center [828, 424] width 589 height 15
